Goal: Navigation & Orientation: Find specific page/section

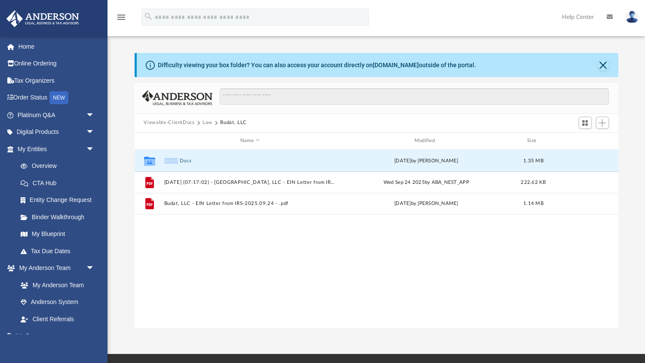
scroll to position [196, 484]
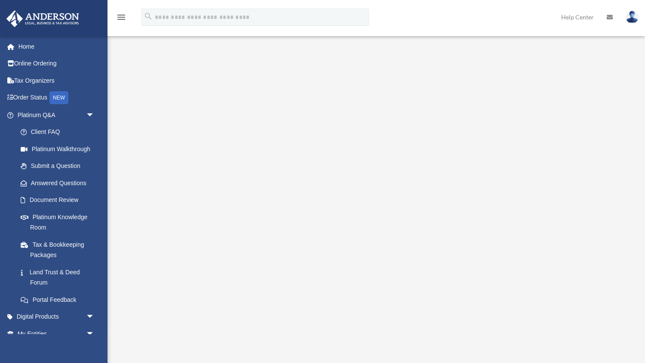
click at [212, 355] on div "Platinum Walkthrough david.quinones@coldwellbanker201.com Sign Out david.quinon…" at bounding box center [322, 188] width 645 height 376
click at [68, 165] on link "Submit a Question" at bounding box center [59, 165] width 95 height 17
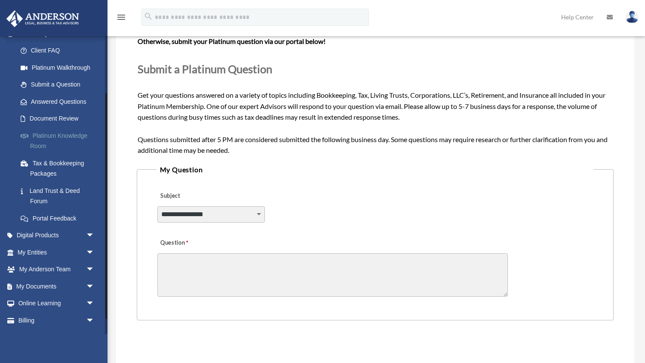
scroll to position [95, 0]
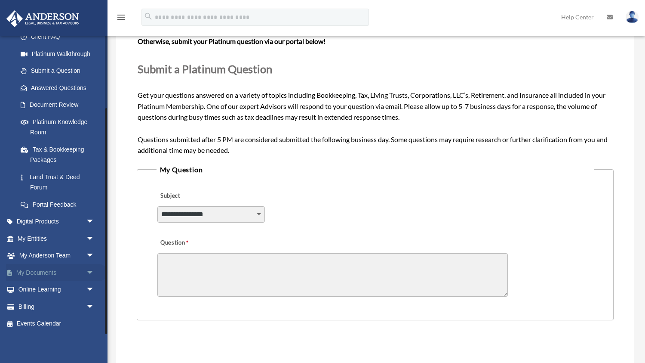
click at [40, 276] on link "My Documents arrow_drop_down" at bounding box center [57, 272] width 102 height 17
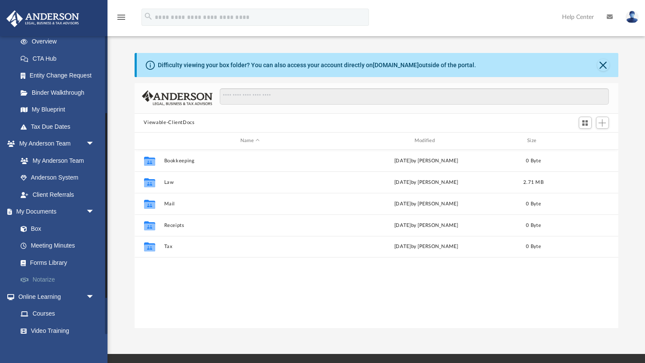
scroll to position [132, 0]
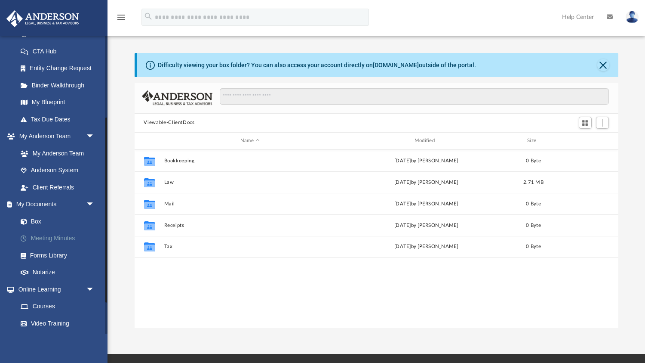
click at [58, 239] on link "Meeting Minutes" at bounding box center [59, 238] width 95 height 17
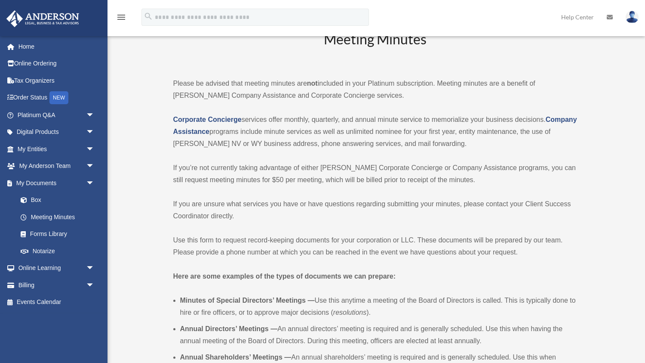
scroll to position [24, 0]
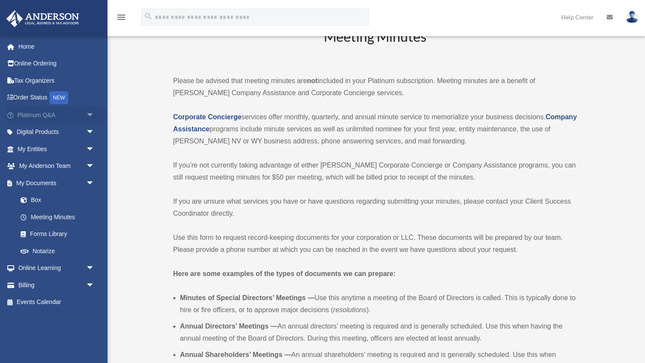
click at [40, 117] on link "Platinum Q&A arrow_drop_down" at bounding box center [57, 114] width 102 height 17
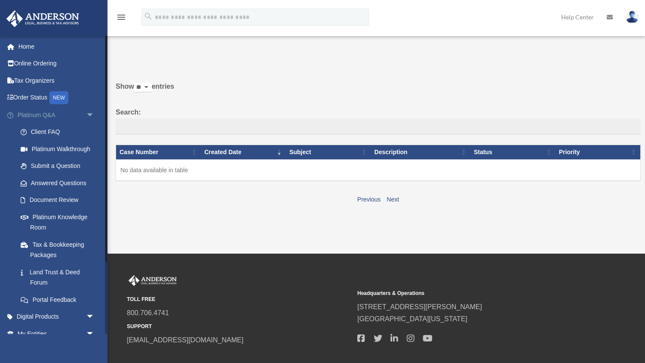
click at [86, 114] on span "arrow_drop_down" at bounding box center [94, 115] width 17 height 18
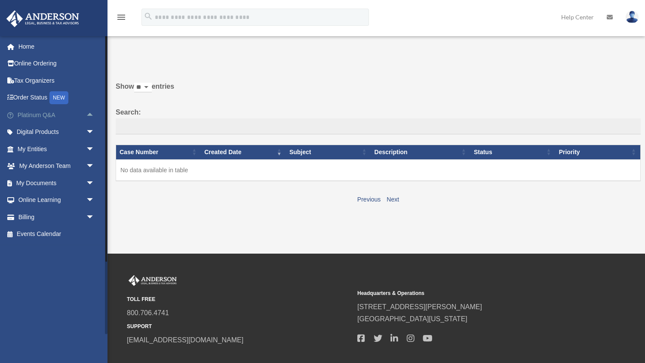
click at [86, 117] on span "arrow_drop_up" at bounding box center [94, 115] width 17 height 18
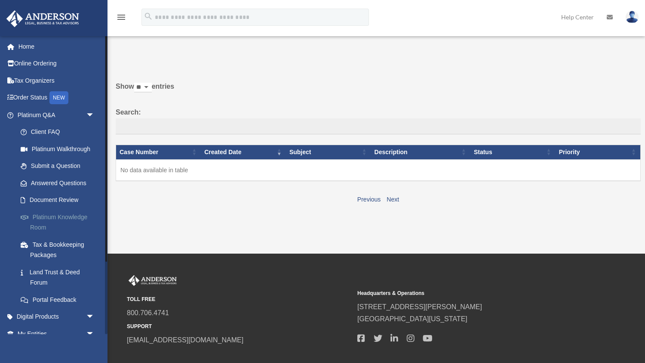
click at [62, 217] on link "Platinum Knowledge Room" at bounding box center [59, 222] width 95 height 28
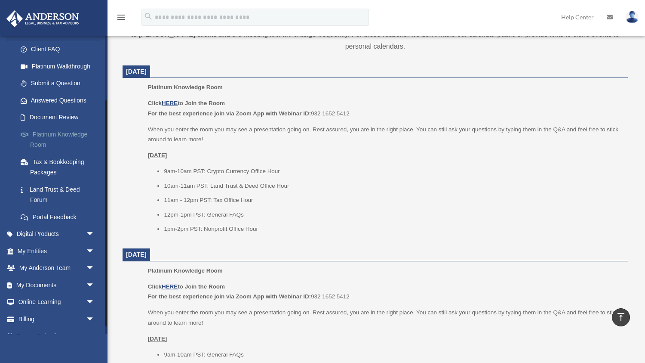
scroll to position [85, 0]
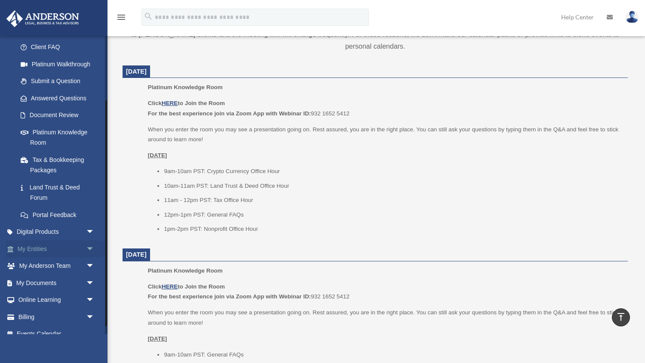
click at [87, 246] on span "arrow_drop_down" at bounding box center [94, 249] width 17 height 18
click at [45, 264] on link "Overview" at bounding box center [59, 265] width 95 height 17
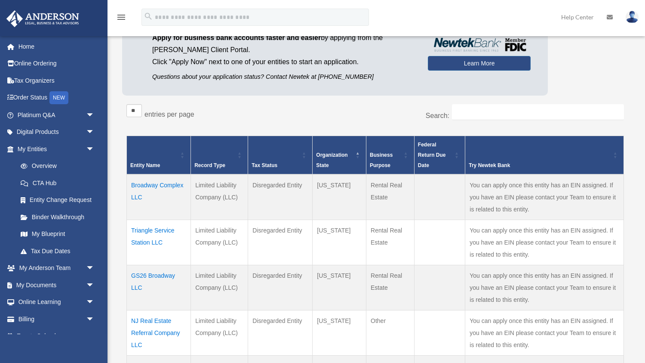
scroll to position [88, 0]
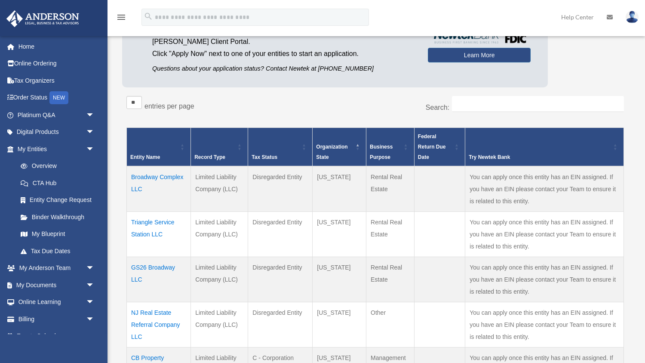
click at [163, 178] on td "Broadway Complex LLC" at bounding box center [159, 189] width 64 height 46
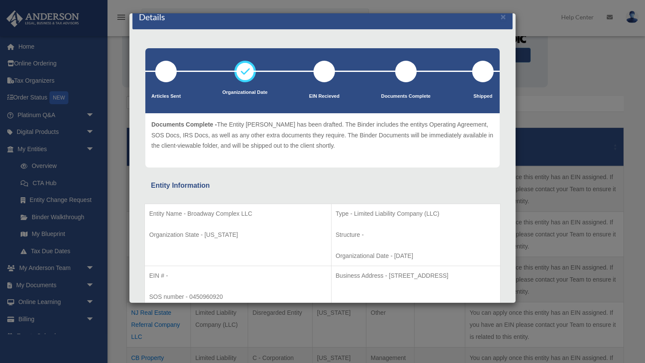
scroll to position [0, 0]
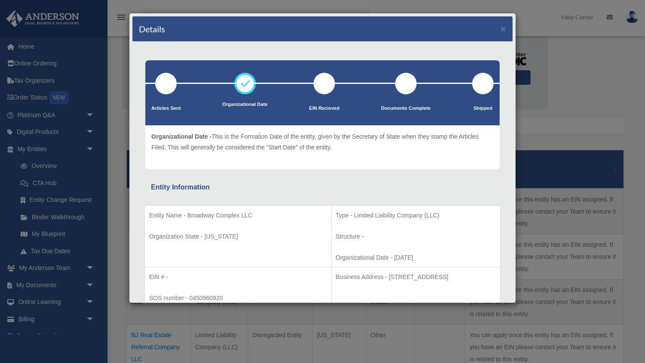
click at [507, 27] on div "Details ×" at bounding box center [322, 28] width 380 height 25
click at [504, 28] on button "×" at bounding box center [504, 28] width 6 height 9
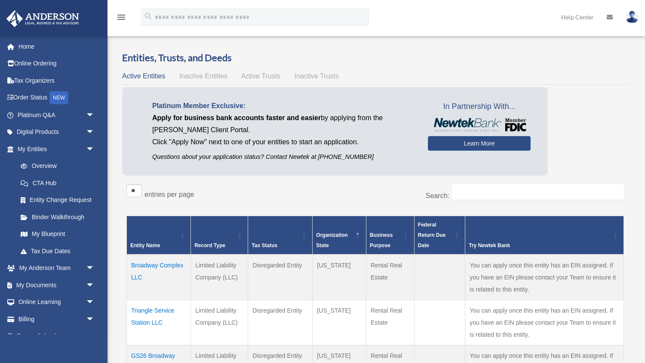
click at [200, 73] on span "Inactive Entities" at bounding box center [203, 75] width 48 height 7
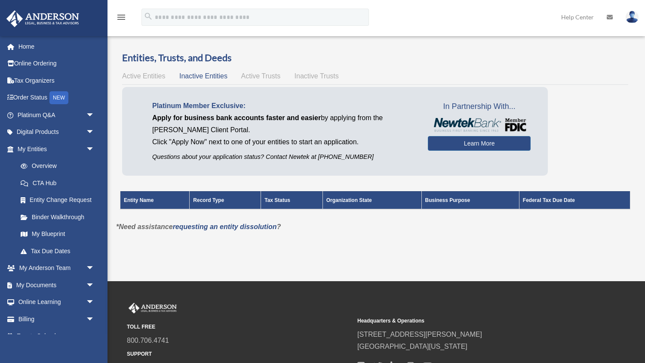
click at [268, 74] on span "Active Trusts" at bounding box center [261, 75] width 40 height 7
click at [308, 74] on span "Inactive Trusts" at bounding box center [317, 75] width 44 height 7
click at [270, 73] on span "Active Trusts" at bounding box center [261, 75] width 40 height 7
click at [151, 78] on span "Active Entities" at bounding box center [143, 75] width 43 height 7
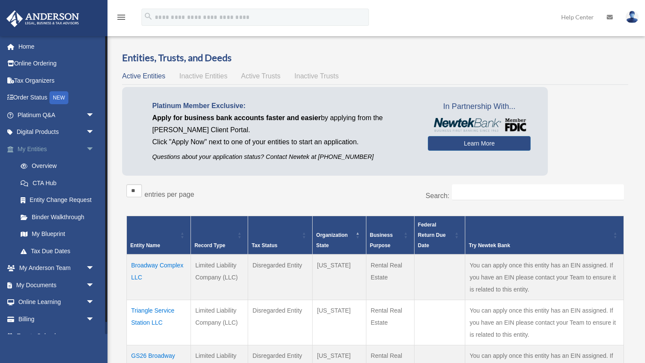
click at [93, 146] on span "arrow_drop_down" at bounding box center [94, 149] width 17 height 18
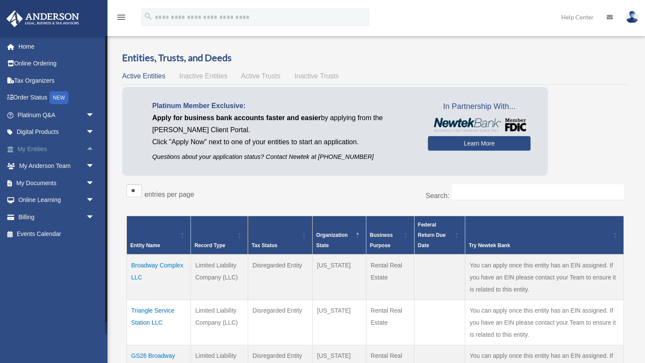
click at [93, 146] on span "arrow_drop_up" at bounding box center [94, 149] width 17 height 18
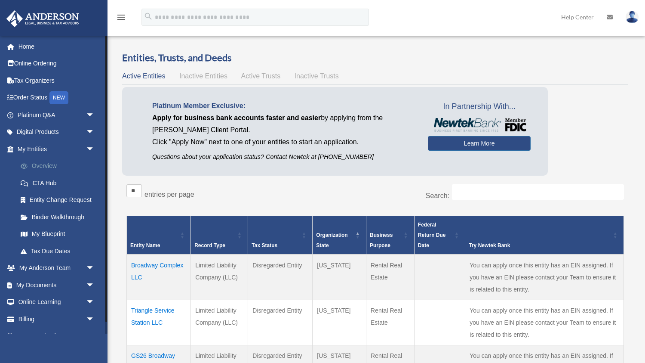
click at [57, 164] on link "Overview" at bounding box center [59, 165] width 95 height 17
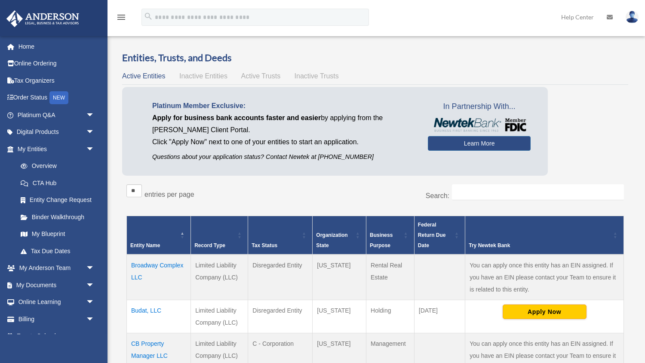
click at [596, 122] on div "Platinum Member Exclusive: Apply for business bank accounts faster and easier b…" at bounding box center [375, 133] width 506 height 92
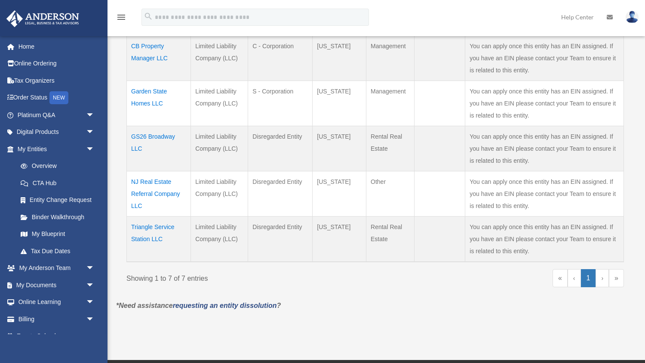
scroll to position [298, 0]
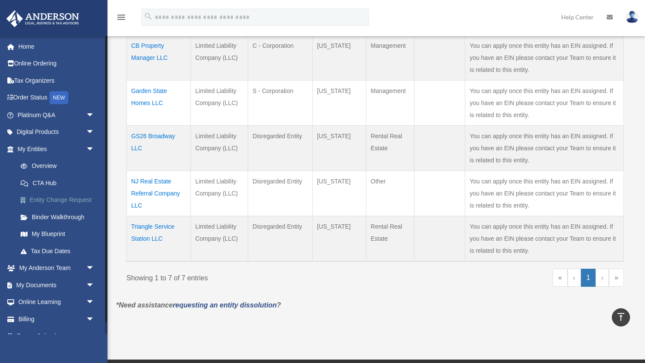
click at [58, 196] on link "Entity Change Request" at bounding box center [59, 199] width 95 height 17
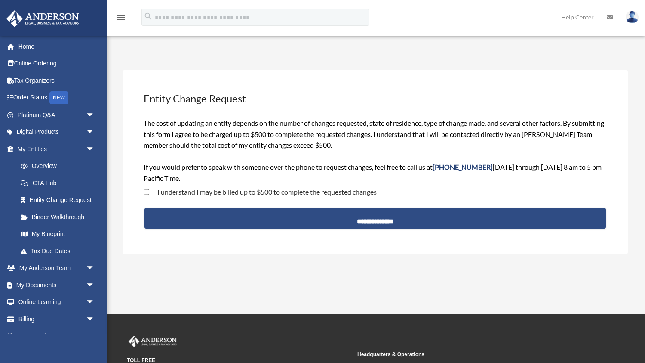
click at [193, 80] on div "**********" at bounding box center [375, 162] width 505 height 184
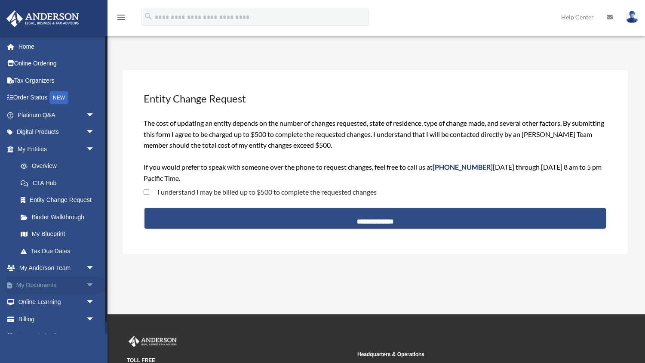
click at [35, 280] on link "My Documents arrow_drop_down" at bounding box center [57, 284] width 102 height 17
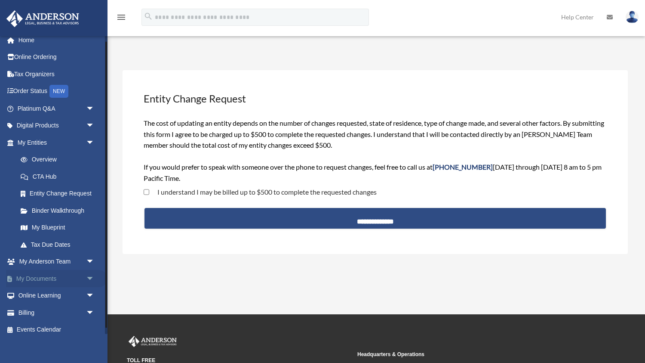
scroll to position [7, 0]
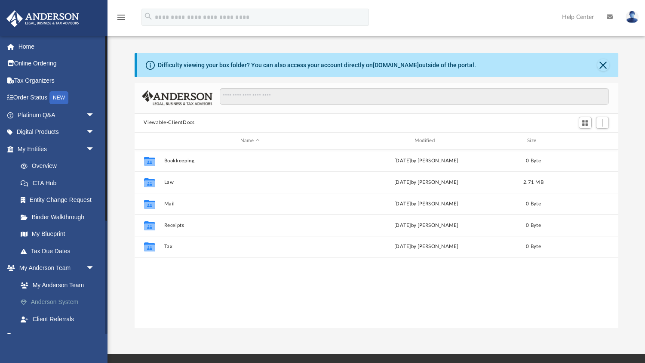
click at [64, 302] on link "Anderson System" at bounding box center [59, 301] width 95 height 17
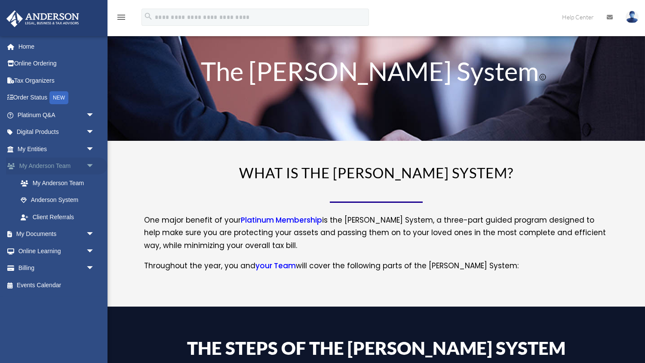
click at [86, 166] on span "arrow_drop_down" at bounding box center [94, 166] width 17 height 18
